Goal: Transaction & Acquisition: Purchase product/service

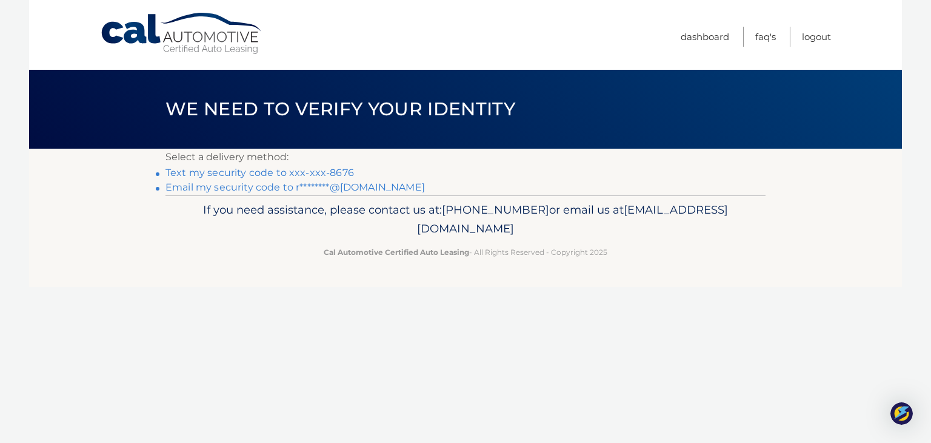
click at [260, 173] on link "Text my security code to xxx-xxx-8676" at bounding box center [260, 173] width 189 height 12
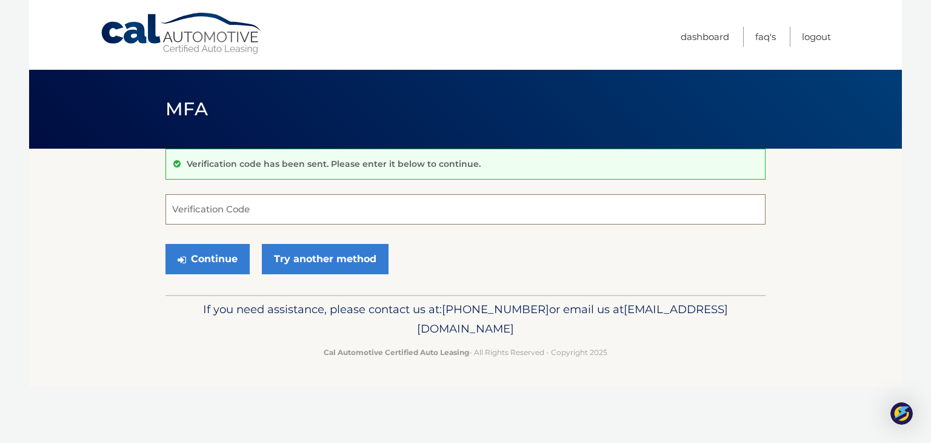
click at [256, 204] on input "Verification Code" at bounding box center [466, 209] width 600 height 30
type input "945800"
click at [216, 260] on button "Continue" at bounding box center [208, 259] width 84 height 30
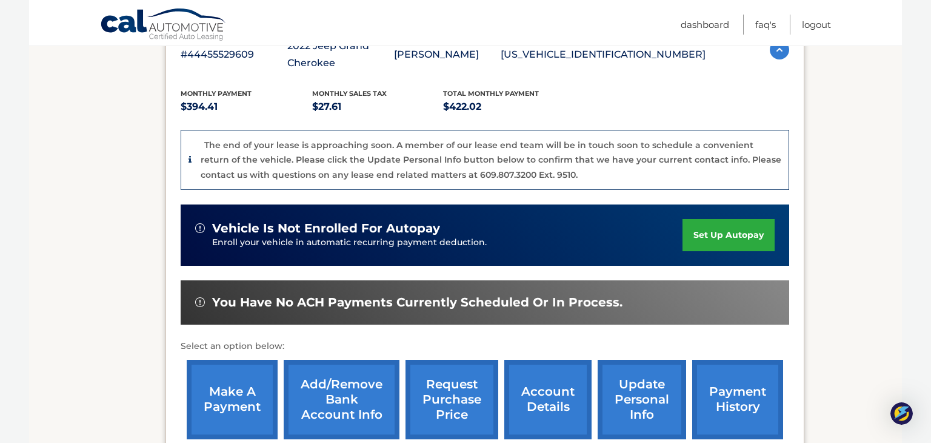
scroll to position [249, 0]
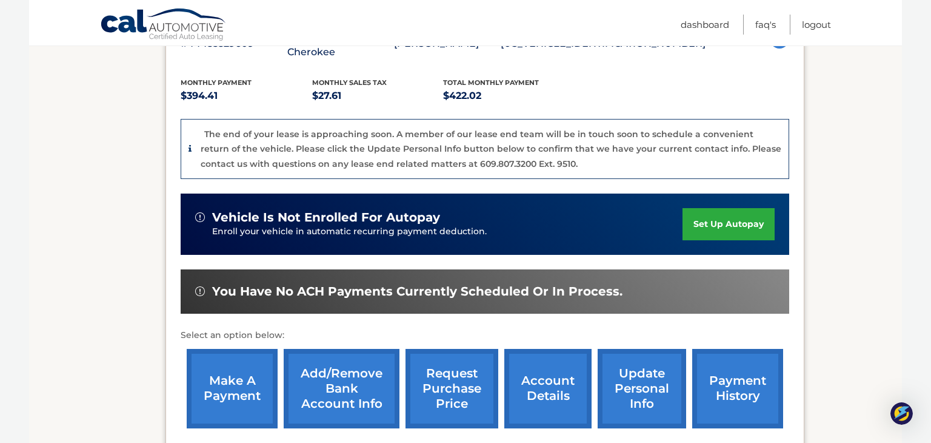
click at [242, 380] on link "make a payment" at bounding box center [232, 388] width 91 height 79
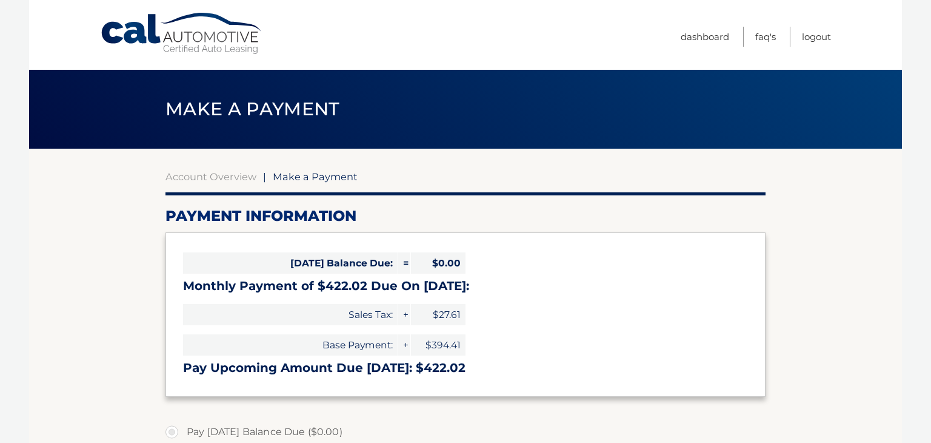
select select "ZWVhZjIyMTMtNzgyMC00NzU3LTlkNzItYzhjN2M1MWE0ZDc2"
click at [816, 36] on link "Logout" at bounding box center [816, 37] width 29 height 20
